Goal: Navigation & Orientation: Go to known website

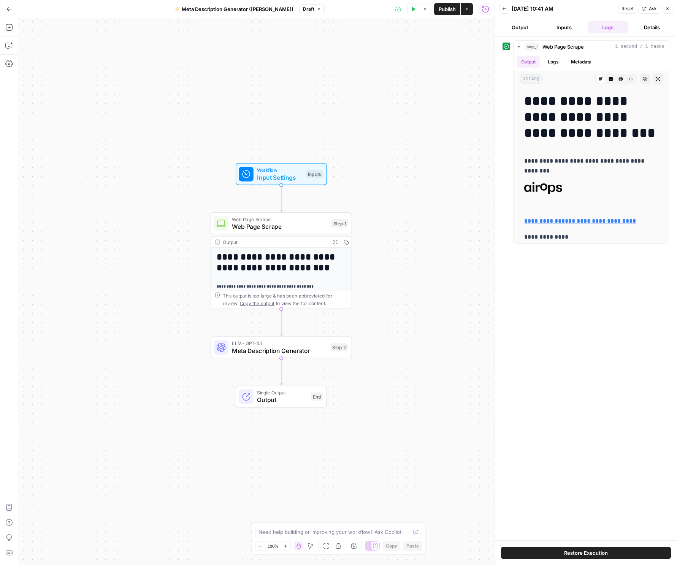
click at [4, 8] on button "Go Back" at bounding box center [9, 9] width 14 height 14
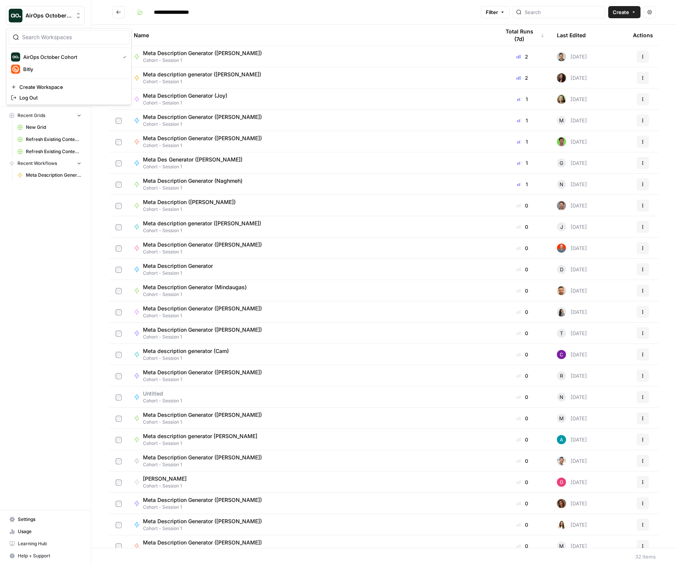
click at [38, 17] on span "AirOps October Cohort" at bounding box center [48, 16] width 46 height 8
click at [45, 66] on span "Bitly" at bounding box center [73, 69] width 100 height 8
